Goal: Navigation & Orientation: Find specific page/section

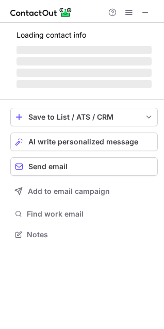
scroll to position [241, 164]
